Goal: Navigation & Orientation: Understand site structure

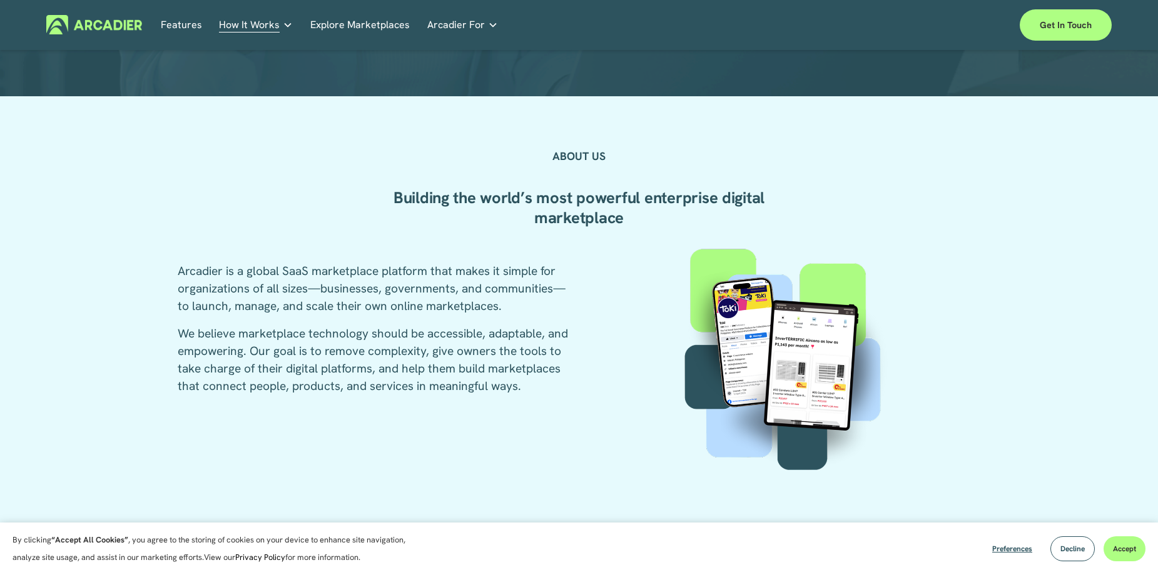
scroll to position [298, 0]
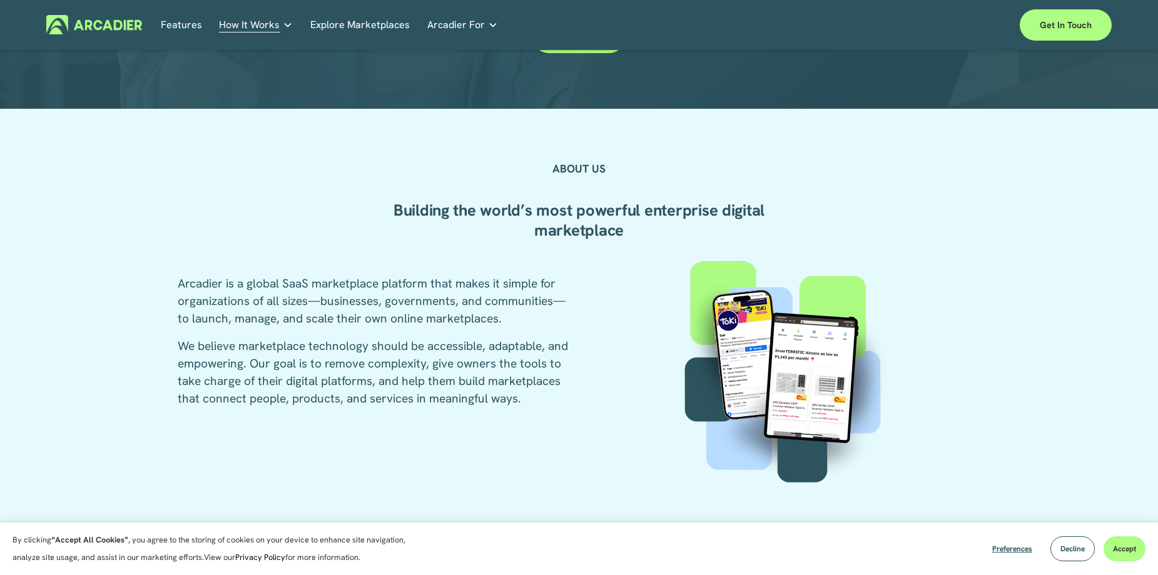
click at [343, 20] on link "Explore Marketplaces" at bounding box center [359, 24] width 99 height 19
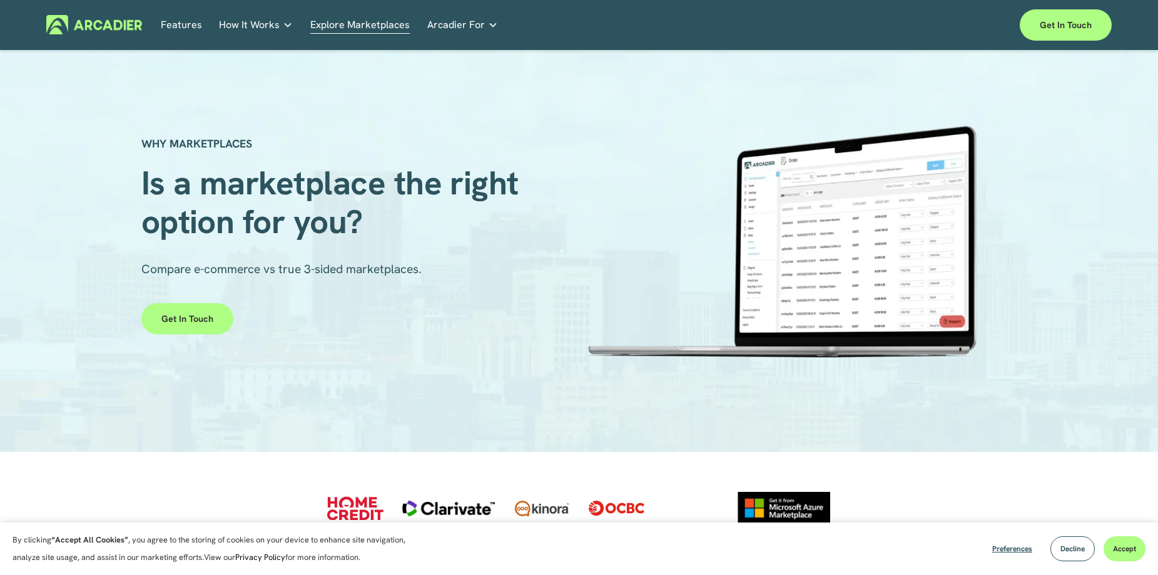
click at [183, 19] on link "Features" at bounding box center [181, 24] width 41 height 19
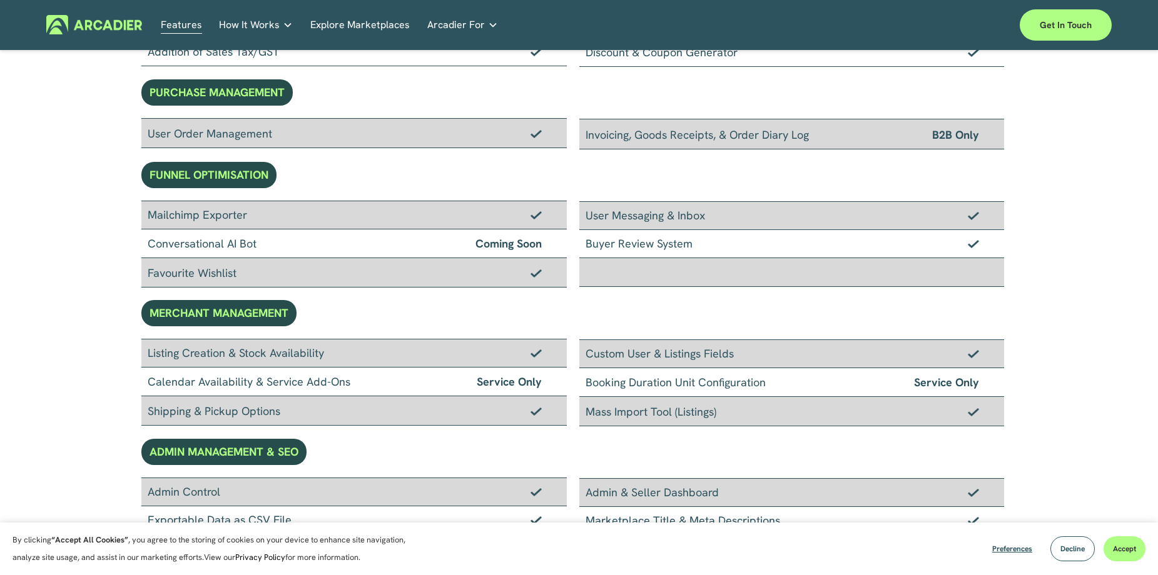
scroll to position [468, 0]
